Goal: Transaction & Acquisition: Purchase product/service

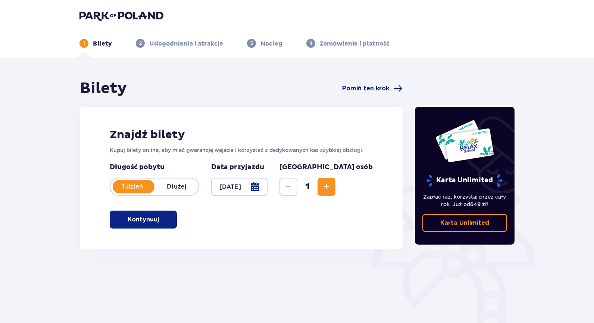
click at [336, 186] on button "Increase" at bounding box center [327, 187] width 18 height 18
click at [161, 218] on span "button" at bounding box center [160, 219] width 9 height 9
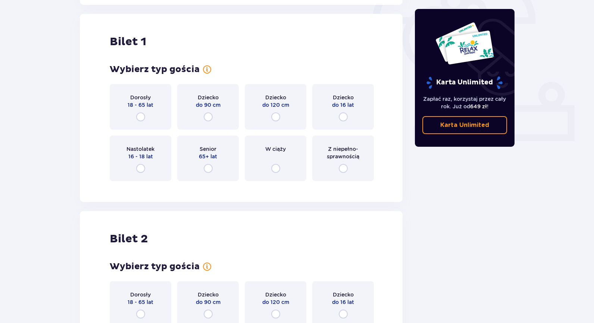
scroll to position [249, 0]
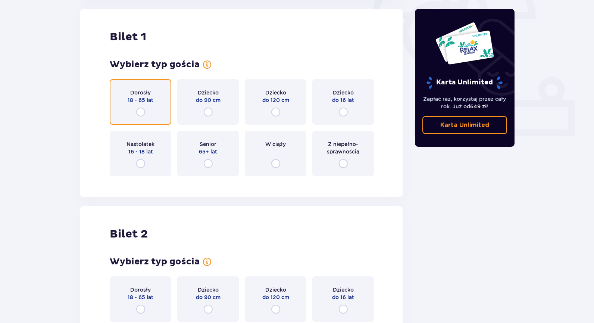
click at [140, 111] on input "radio" at bounding box center [140, 112] width 9 height 9
radio input "true"
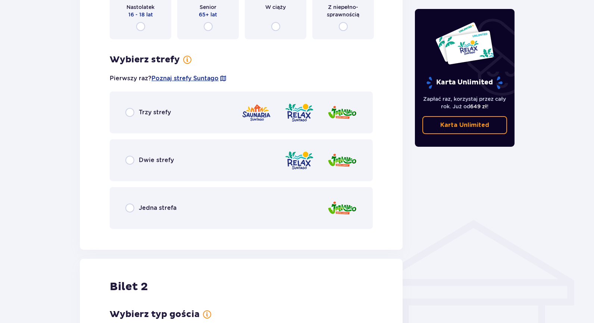
scroll to position [357, 0]
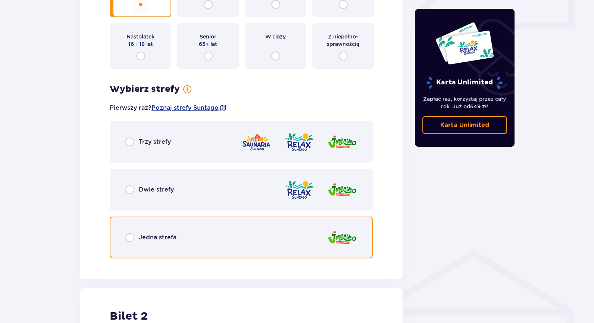
click at [129, 236] on input "radio" at bounding box center [129, 237] width 9 height 9
radio input "true"
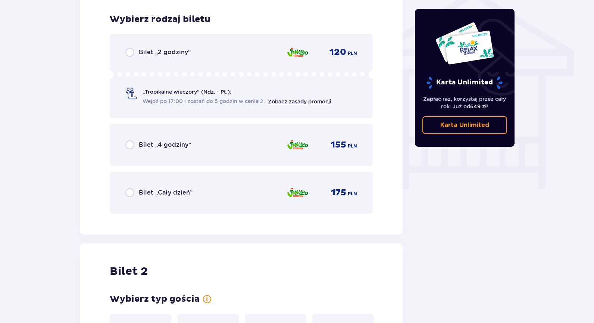
scroll to position [621, 0]
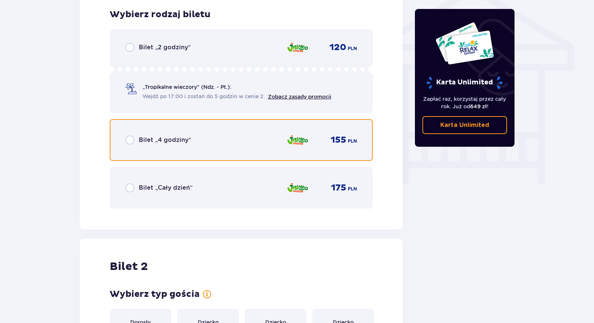
drag, startPoint x: 128, startPoint y: 140, endPoint x: 129, endPoint y: 135, distance: 5.0
click at [128, 140] on input "radio" at bounding box center [129, 140] width 9 height 9
radio input "true"
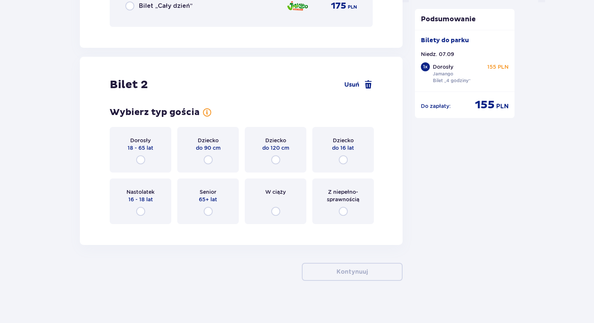
scroll to position [806, 0]
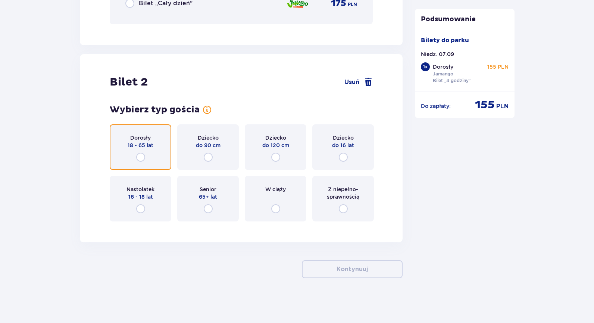
click at [141, 156] on input "radio" at bounding box center [140, 157] width 9 height 9
radio input "true"
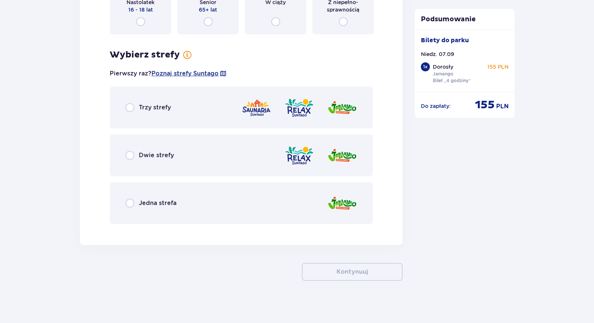
scroll to position [995, 0]
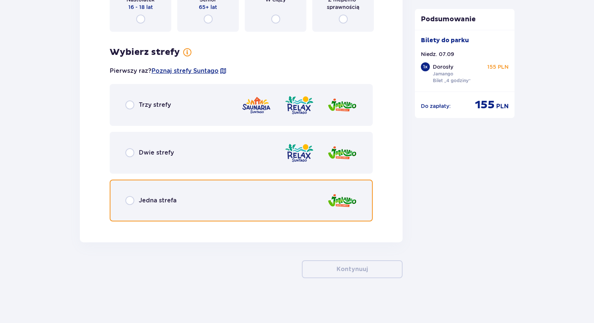
click at [130, 199] on input "radio" at bounding box center [129, 200] width 9 height 9
radio input "true"
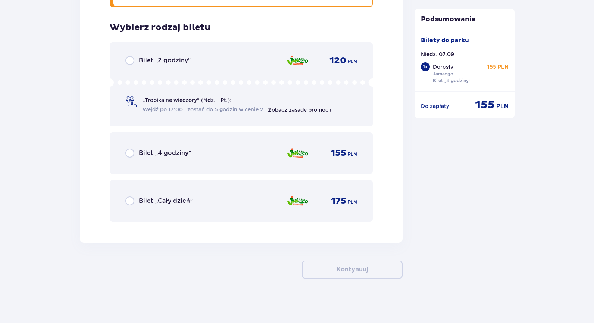
scroll to position [1210, 0]
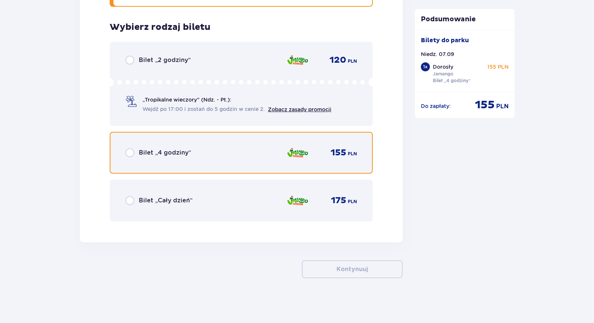
click at [132, 153] on input "radio" at bounding box center [129, 152] width 9 height 9
radio input "true"
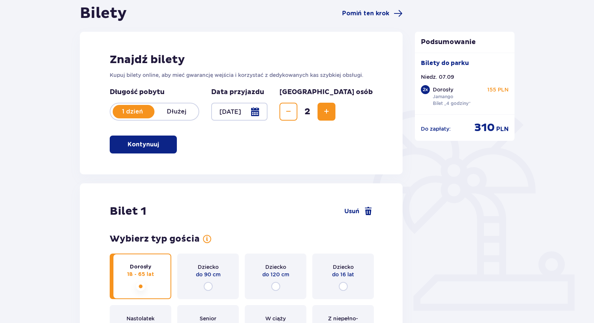
scroll to position [0, 0]
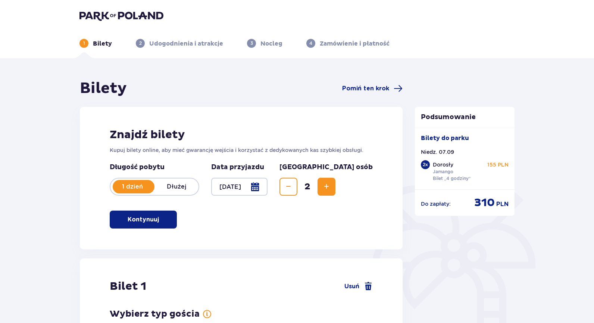
click at [108, 12] on img at bounding box center [122, 15] width 84 height 10
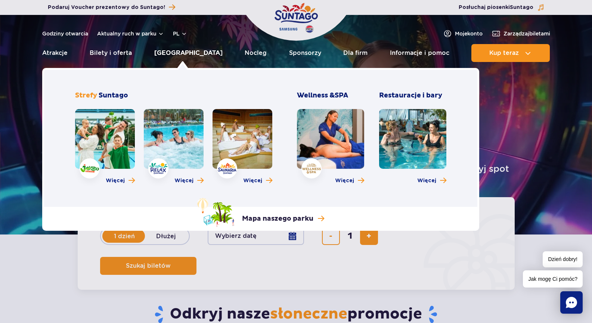
click at [174, 51] on link "[GEOGRAPHIC_DATA]" at bounding box center [188, 53] width 68 height 18
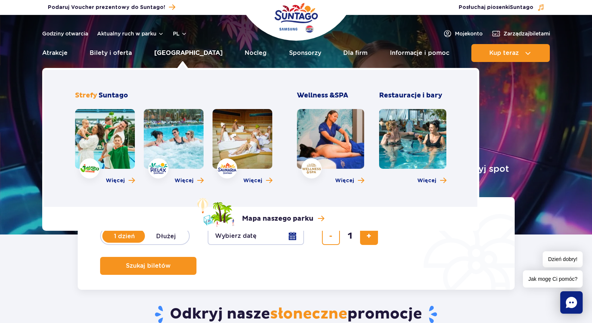
click at [183, 52] on link "[GEOGRAPHIC_DATA]" at bounding box center [188, 53] width 68 height 18
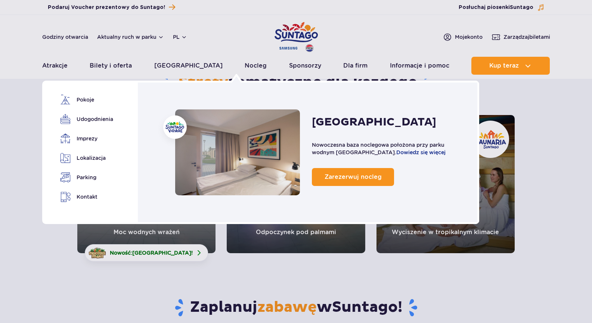
scroll to position [37, 0]
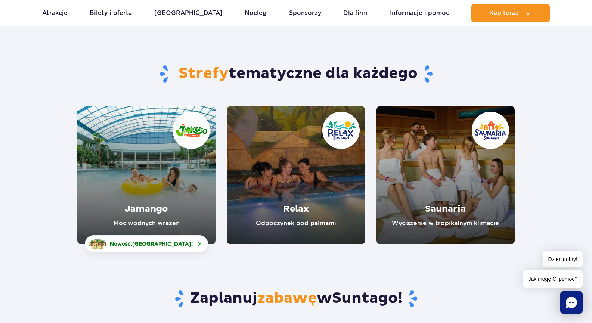
click at [161, 174] on link "Jamango" at bounding box center [146, 175] width 138 height 138
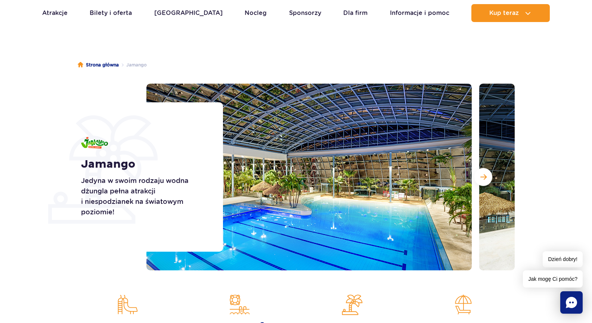
scroll to position [75, 0]
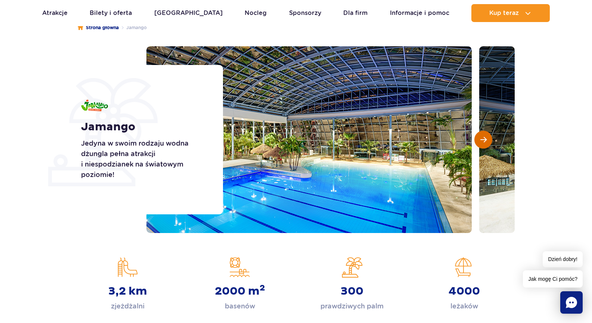
click at [483, 139] on span "Następny slajd" at bounding box center [483, 139] width 6 height 7
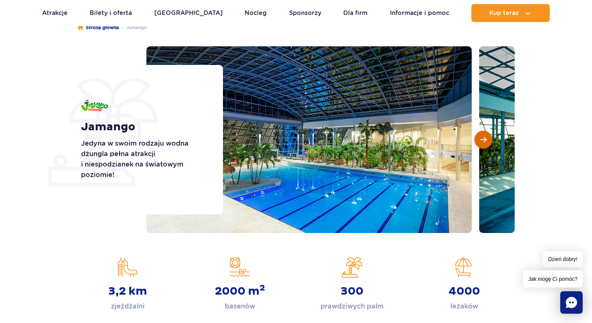
click at [483, 139] on span "Następny slajd" at bounding box center [483, 139] width 6 height 7
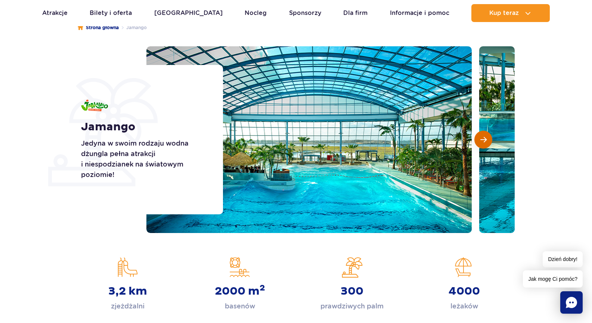
click at [482, 138] on span "Następny slajd" at bounding box center [483, 139] width 6 height 7
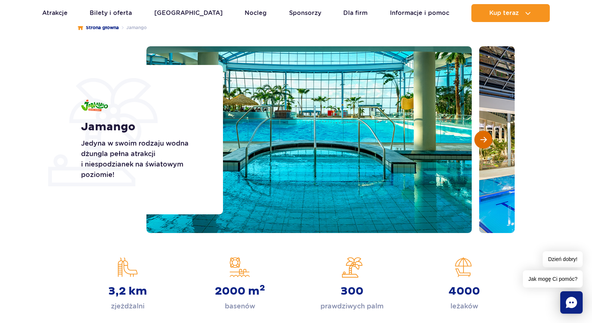
click at [482, 138] on span "Następny slajd" at bounding box center [483, 139] width 6 height 7
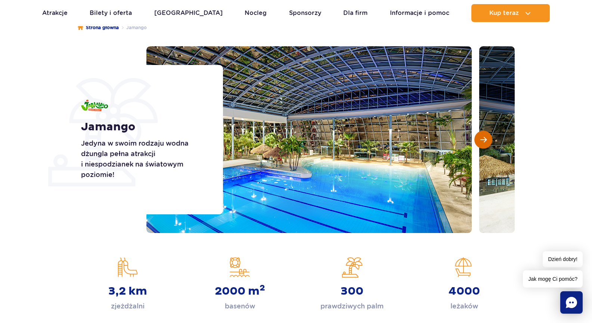
click at [482, 138] on span "Następny slajd" at bounding box center [483, 139] width 6 height 7
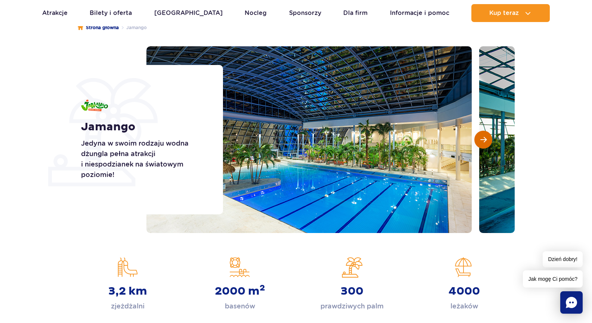
click at [482, 138] on span "Następny slajd" at bounding box center [483, 139] width 6 height 7
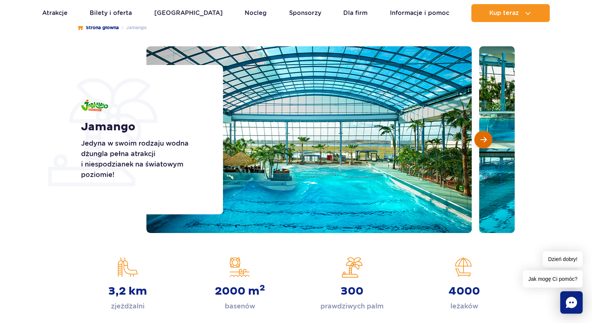
click at [482, 138] on span "Następny slajd" at bounding box center [483, 139] width 6 height 7
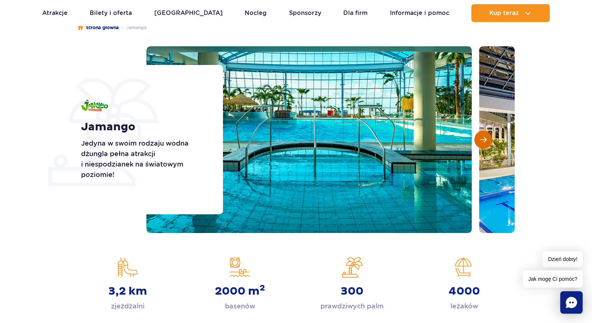
click at [482, 138] on span "Następny slajd" at bounding box center [483, 139] width 6 height 7
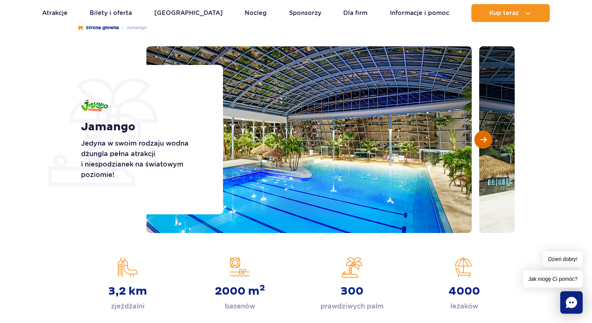
click at [482, 138] on span "Następny slajd" at bounding box center [483, 139] width 6 height 7
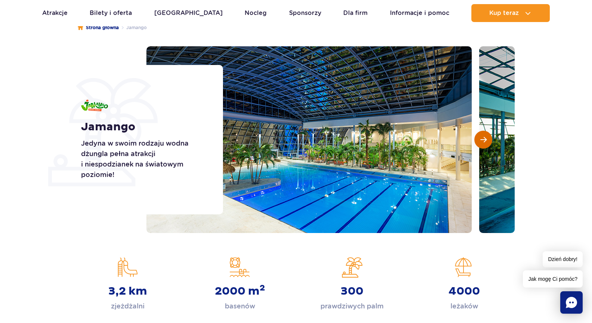
click at [482, 138] on span "Następny slajd" at bounding box center [483, 139] width 6 height 7
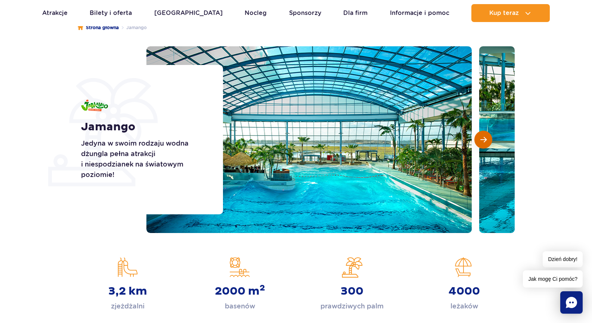
click at [482, 138] on span "Następny slajd" at bounding box center [483, 139] width 6 height 7
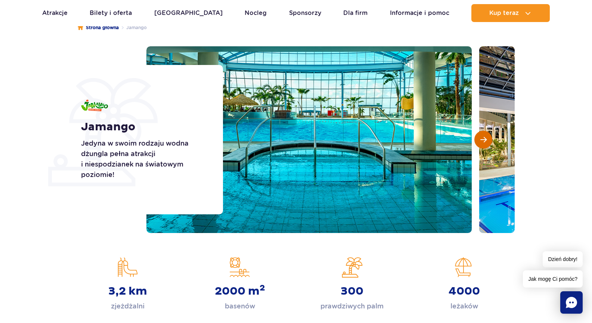
click at [482, 138] on span "Następny slajd" at bounding box center [483, 139] width 6 height 7
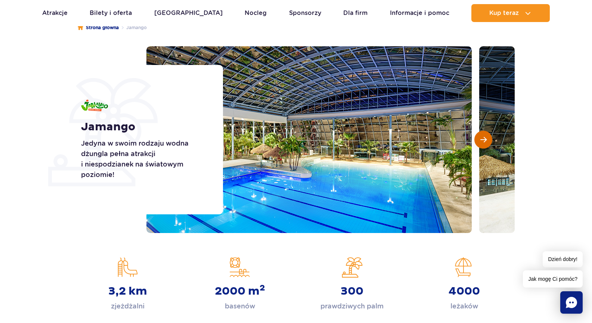
click at [482, 138] on span "Następny slajd" at bounding box center [483, 139] width 6 height 7
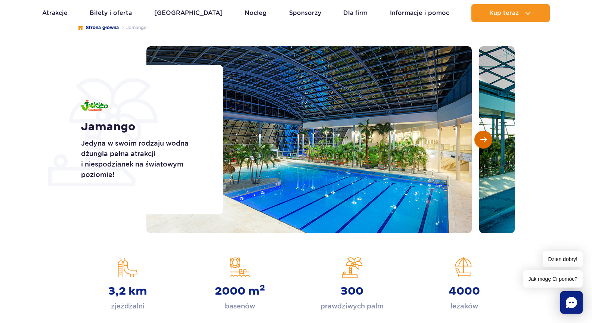
click at [482, 138] on span "Następny slajd" at bounding box center [483, 139] width 6 height 7
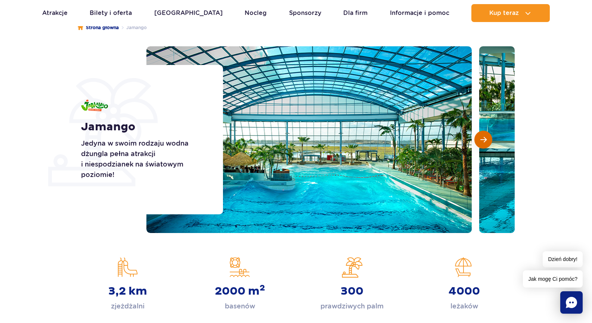
click at [482, 138] on span "Następny slajd" at bounding box center [483, 139] width 6 height 7
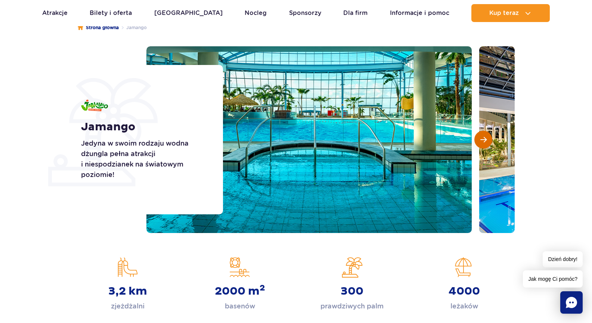
click at [482, 138] on span "Następny slajd" at bounding box center [483, 139] width 6 height 7
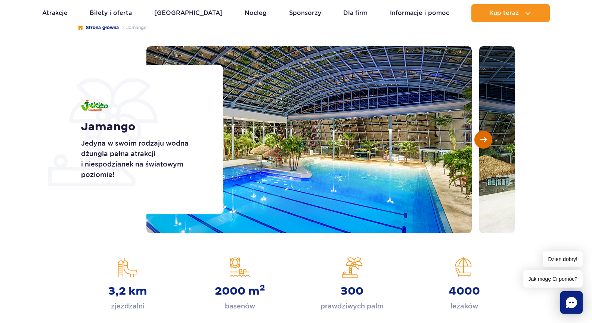
click at [482, 138] on span "Następny slajd" at bounding box center [483, 139] width 6 height 7
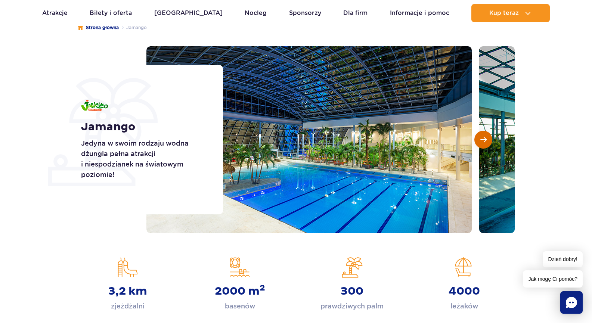
click at [481, 138] on span "Następny slajd" at bounding box center [483, 139] width 6 height 7
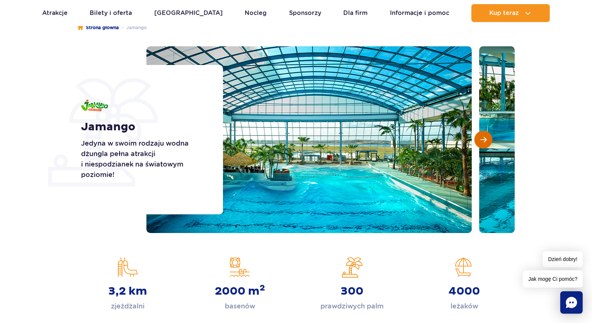
click at [481, 138] on span "Następny slajd" at bounding box center [483, 139] width 6 height 7
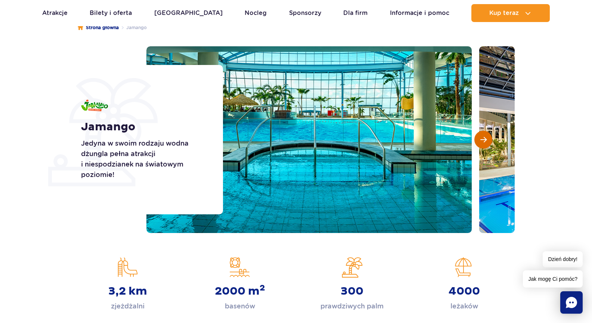
click at [481, 138] on span "Następny slajd" at bounding box center [483, 139] width 6 height 7
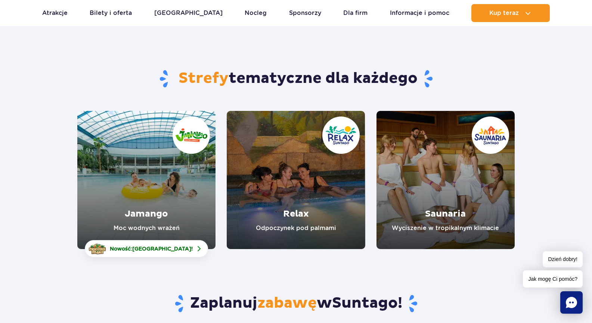
scroll to position [37, 0]
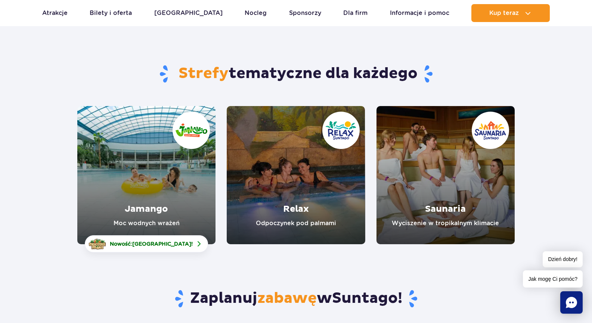
click at [296, 177] on link "Relax" at bounding box center [296, 175] width 138 height 138
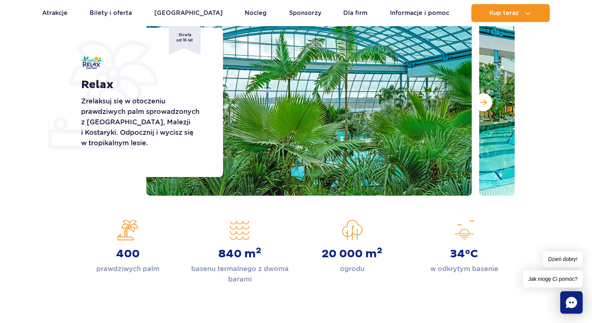
scroll to position [75, 0]
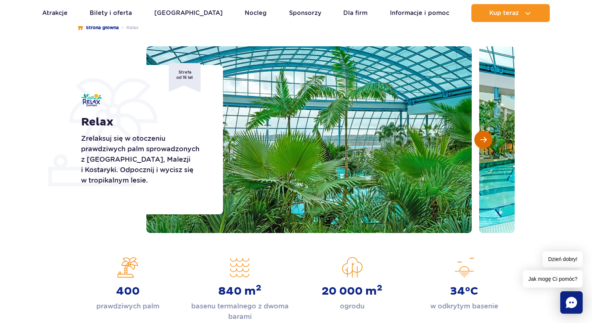
click at [486, 139] on button "Następny slajd" at bounding box center [483, 140] width 18 height 18
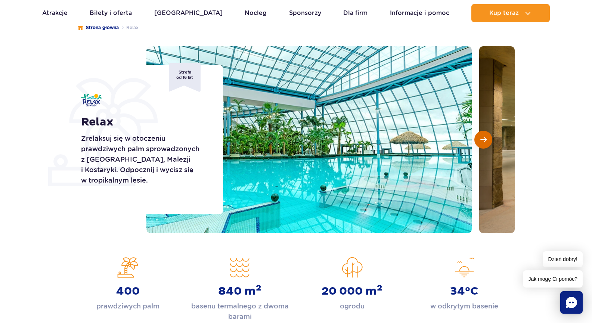
click at [486, 139] on button "Następny slajd" at bounding box center [483, 140] width 18 height 18
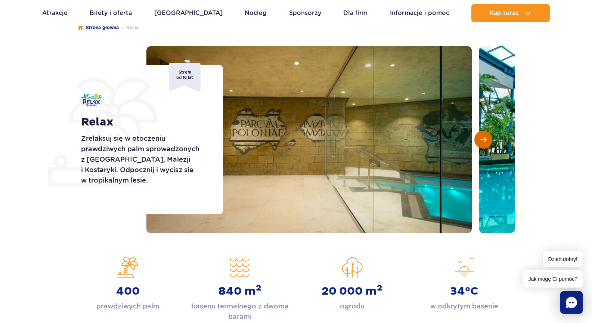
click at [486, 139] on button "Następny slajd" at bounding box center [483, 140] width 18 height 18
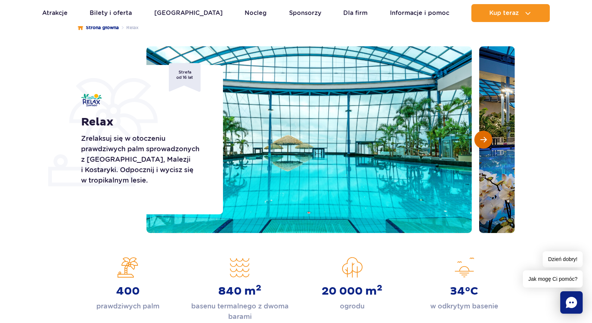
click at [486, 139] on button "Następny slajd" at bounding box center [483, 140] width 18 height 18
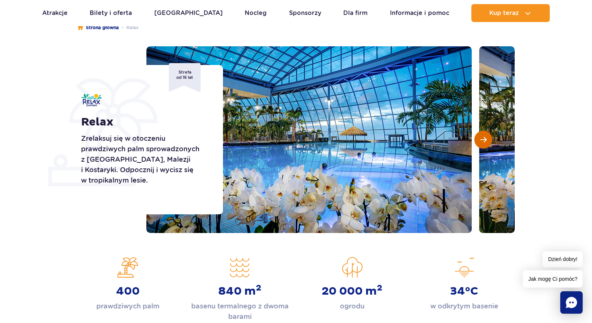
click at [486, 138] on span "Następny slajd" at bounding box center [483, 139] width 6 height 7
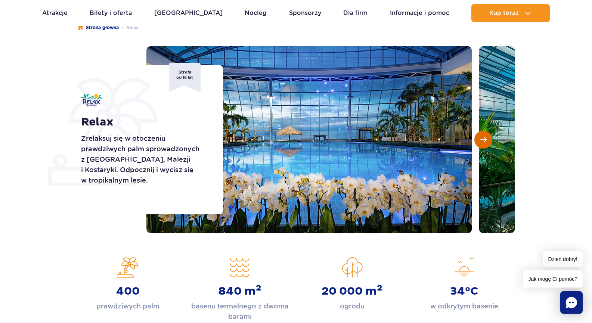
click at [486, 138] on span "Następny slajd" at bounding box center [483, 139] width 6 height 7
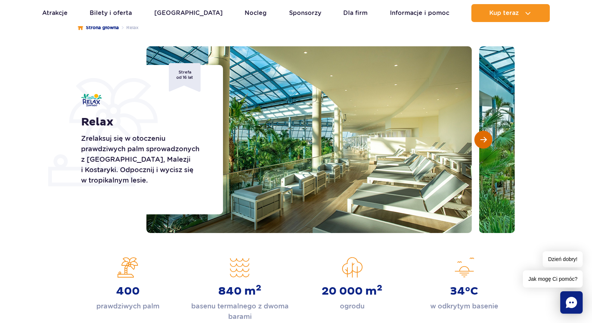
click at [486, 138] on span "Następny slajd" at bounding box center [483, 139] width 6 height 7
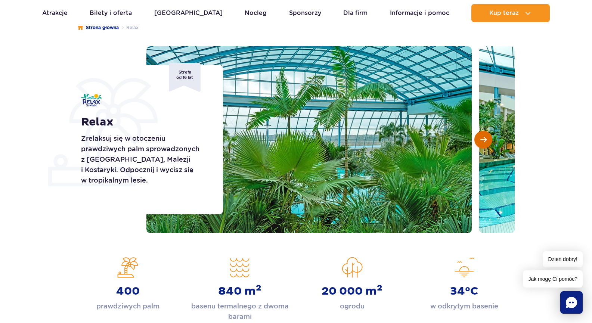
click at [486, 138] on span "Następny slajd" at bounding box center [483, 139] width 6 height 7
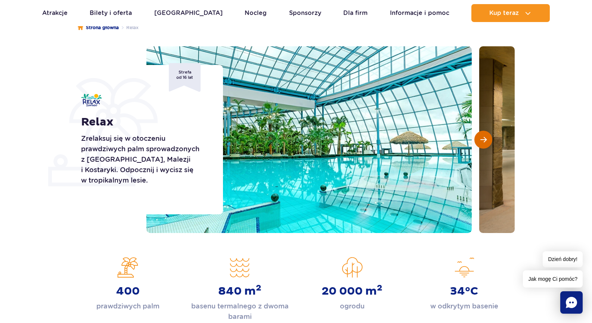
click at [486, 138] on span "Następny slajd" at bounding box center [483, 139] width 6 height 7
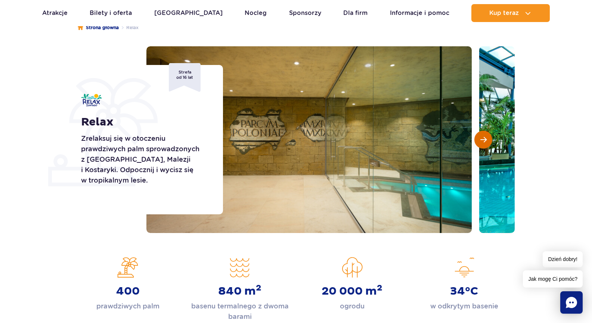
click at [486, 138] on span "Następny slajd" at bounding box center [483, 139] width 6 height 7
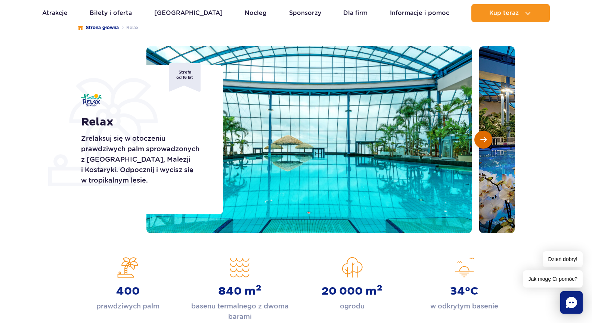
click at [486, 138] on span "Następny slajd" at bounding box center [483, 139] width 6 height 7
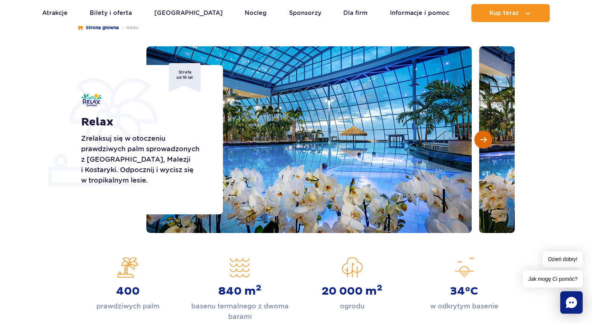
click at [486, 138] on span "Następny slajd" at bounding box center [483, 139] width 6 height 7
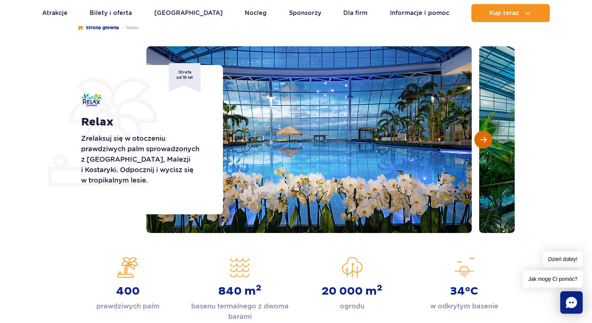
click at [486, 138] on span "Następny slajd" at bounding box center [483, 139] width 6 height 7
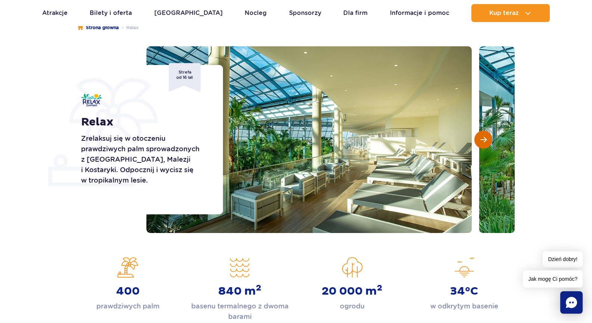
click at [486, 138] on span "Następny slajd" at bounding box center [483, 139] width 6 height 7
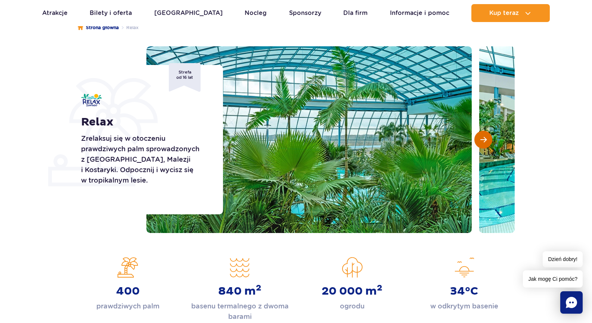
click at [486, 138] on span "Następny slajd" at bounding box center [483, 139] width 6 height 7
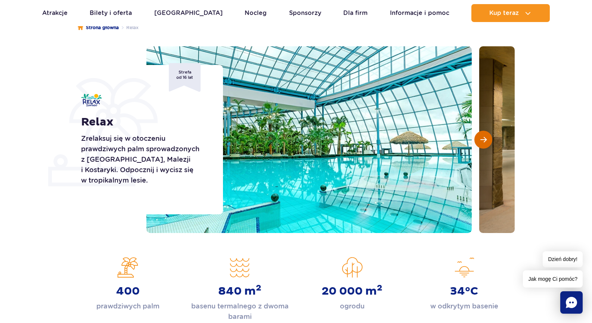
click at [486, 138] on span "Następny slajd" at bounding box center [483, 139] width 6 height 7
